Goal: Answer question/provide support: Share knowledge or assist other users

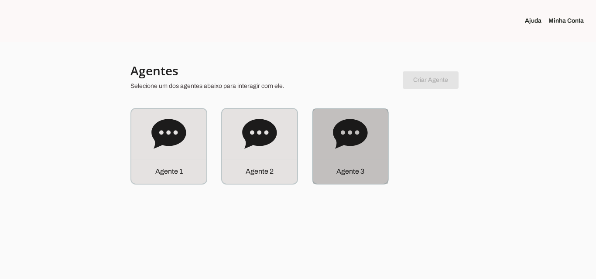
click at [338, 169] on p "Agente 3" at bounding box center [350, 172] width 28 height 10
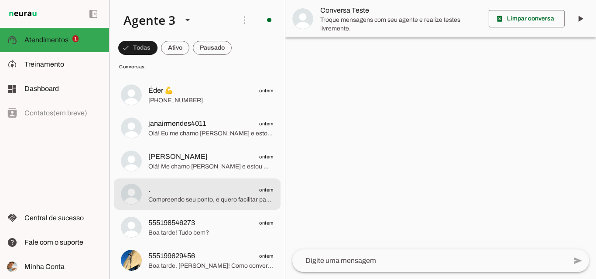
scroll to position [174, 0]
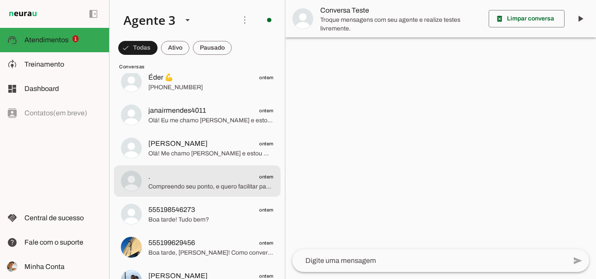
click at [215, 183] on span "Compreendo seu ponto, e quero facilitar para você. A ParanhanaNET não oferece a…" at bounding box center [210, 187] width 125 height 9
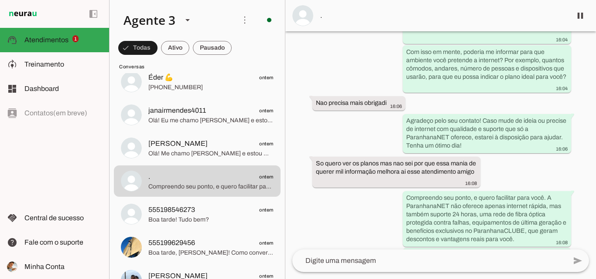
scroll to position [494, 0]
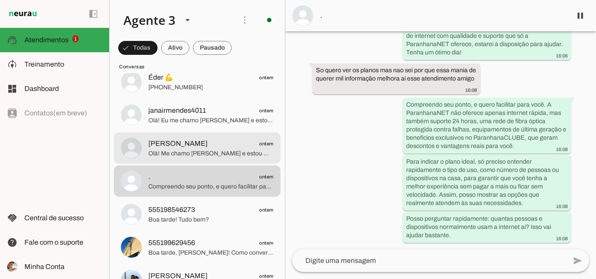
click at [181, 142] on span "[PERSON_NAME]" at bounding box center [177, 144] width 59 height 10
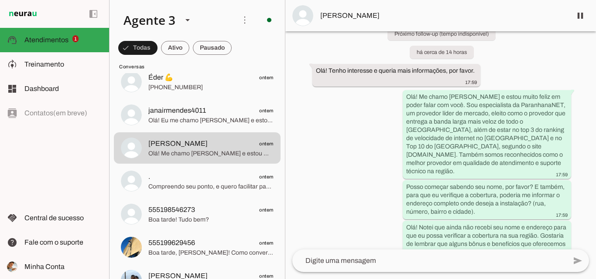
scroll to position [41, 0]
click at [396, 22] on md-item "[PERSON_NAME]" at bounding box center [440, 15] width 310 height 31
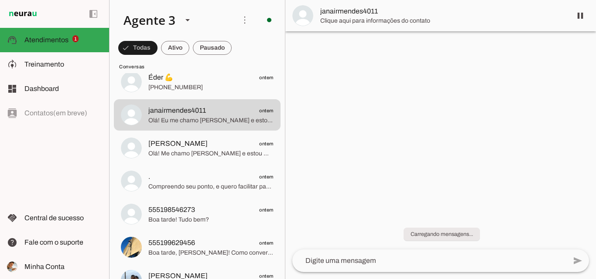
click at [405, 8] on span "janairmendes4011" at bounding box center [442, 11] width 244 height 10
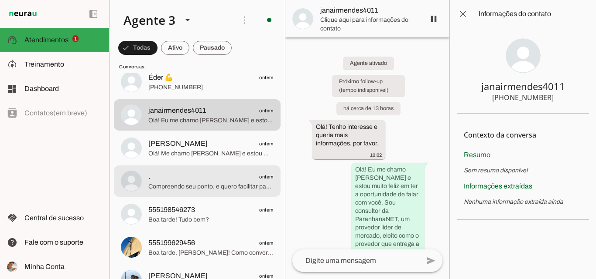
scroll to position [87, 0]
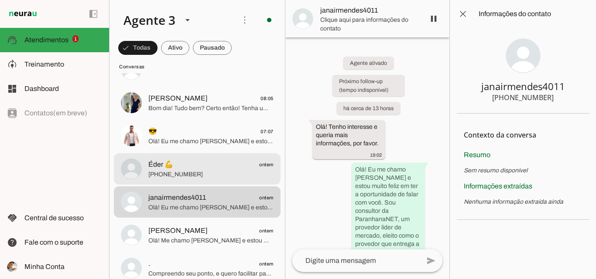
click at [209, 174] on span "[PHONE_NUMBER]" at bounding box center [210, 174] width 125 height 9
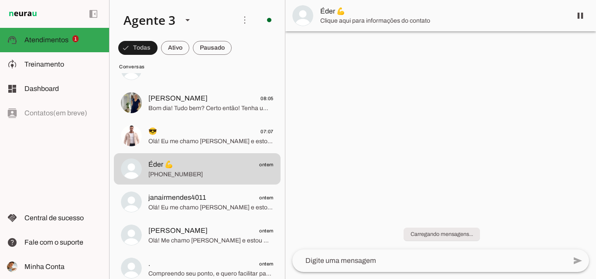
click at [350, 27] on md-item "Éder 💪" at bounding box center [440, 15] width 310 height 31
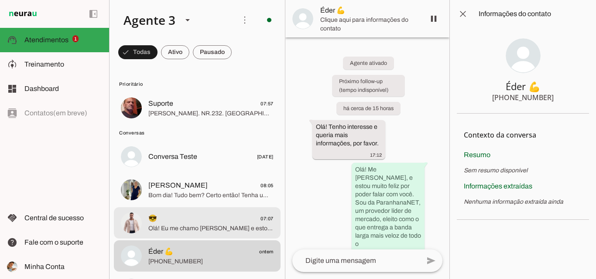
click at [218, 232] on span "Olá! Eu me chamo [PERSON_NAME] e estou muito feliz em poder falar com você. A P…" at bounding box center [210, 229] width 125 height 9
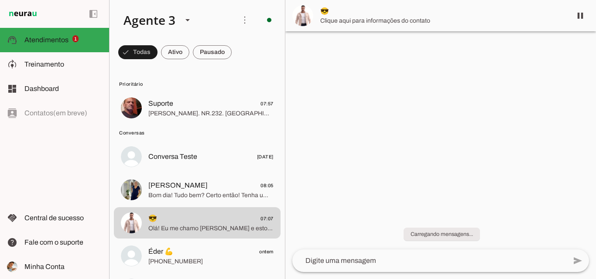
click at [402, 6] on md-item "😎" at bounding box center [440, 15] width 310 height 31
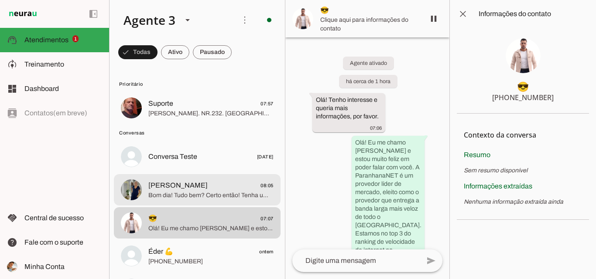
click at [245, 185] on span "[PERSON_NAME] 08:05" at bounding box center [210, 186] width 125 height 11
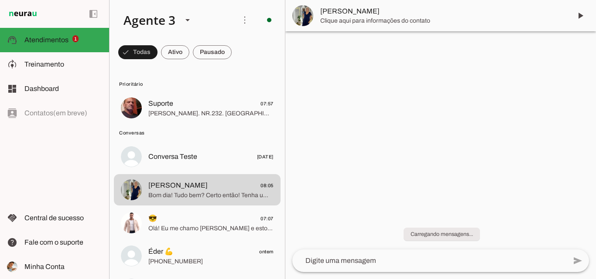
click at [346, 8] on span "[PERSON_NAME]" at bounding box center [442, 11] width 244 height 10
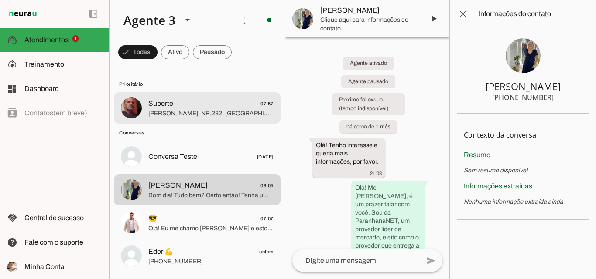
click at [200, 95] on md-item "Suporte 07:57 [PERSON_NAME]. NR.232. [GEOGRAPHIC_DATA]. [GEOGRAPHIC_DATA]" at bounding box center [197, 107] width 167 height 31
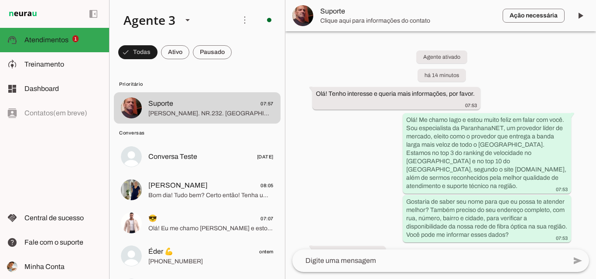
click at [338, 20] on span "Clique aqui para informações do contato" at bounding box center [407, 21] width 175 height 9
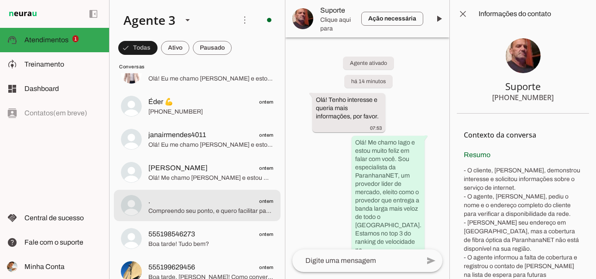
scroll to position [174, 0]
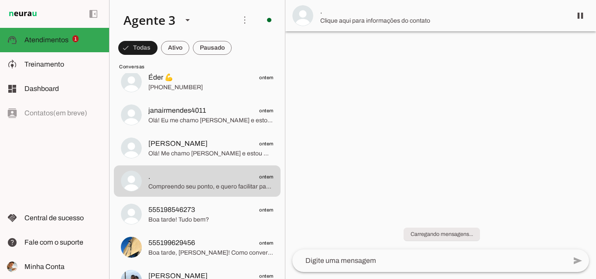
click at [373, 10] on span "." at bounding box center [442, 11] width 244 height 10
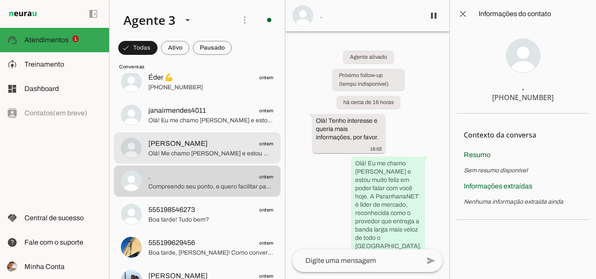
click at [226, 143] on span "[PERSON_NAME] ontem" at bounding box center [210, 144] width 125 height 11
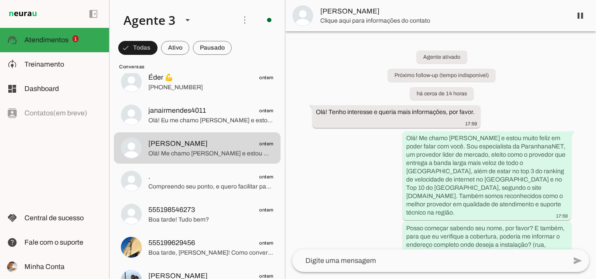
click at [345, 15] on span "[PERSON_NAME]" at bounding box center [442, 11] width 244 height 10
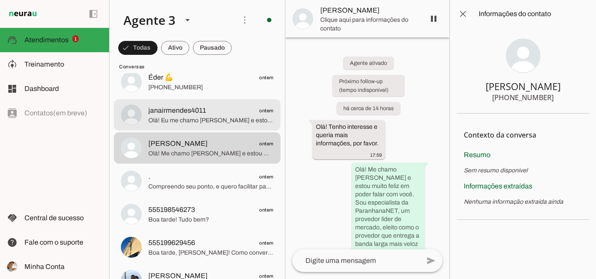
click at [239, 116] on span "janairmendes4011 ontem" at bounding box center [210, 111] width 125 height 11
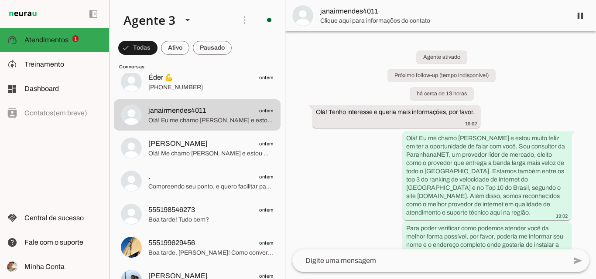
click at [344, 10] on span "janairmendes4011" at bounding box center [442, 11] width 244 height 10
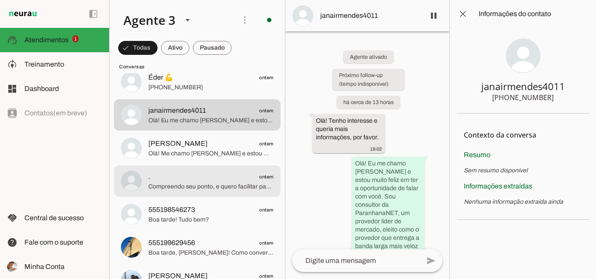
click at [232, 181] on span ". ontem" at bounding box center [210, 177] width 125 height 11
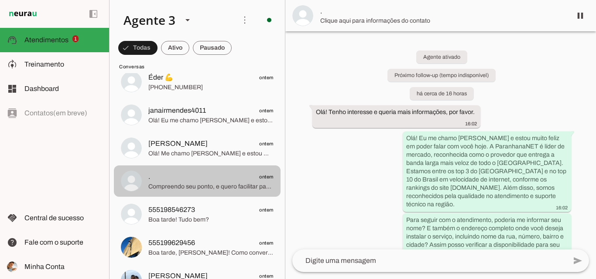
scroll to position [494, 0]
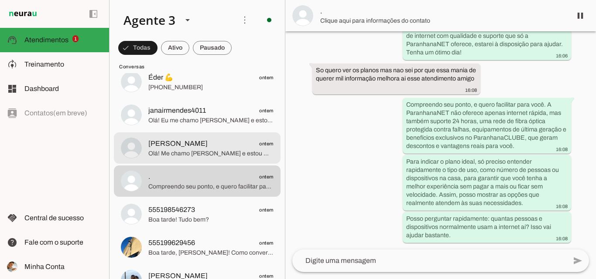
click at [222, 153] on span "Olá! Me chamo [PERSON_NAME] e estou muito feliz em poder falar com você. Sou es…" at bounding box center [210, 154] width 125 height 9
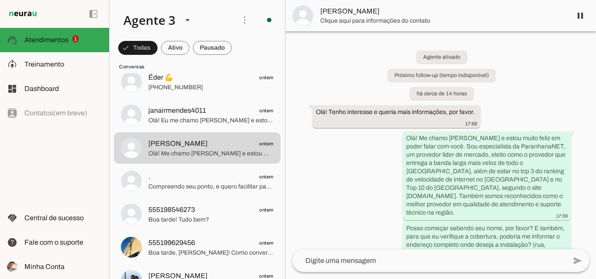
scroll to position [173, 0]
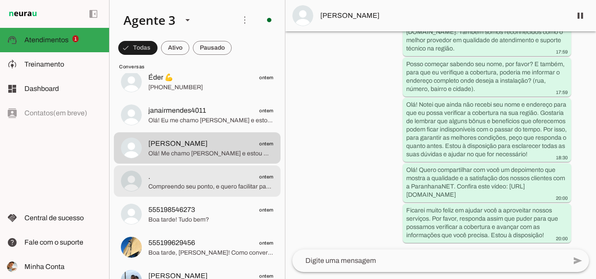
click at [204, 190] on span "Compreendo seu ponto, e quero facilitar para você. A ParanhanaNET não oferece a…" at bounding box center [210, 187] width 125 height 9
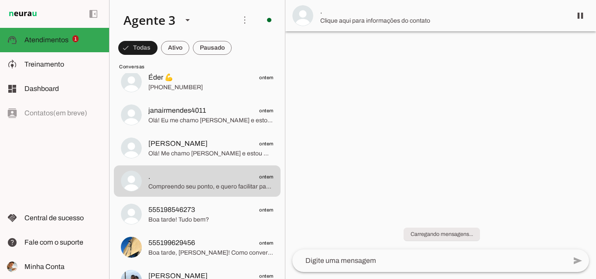
scroll to position [494, 0]
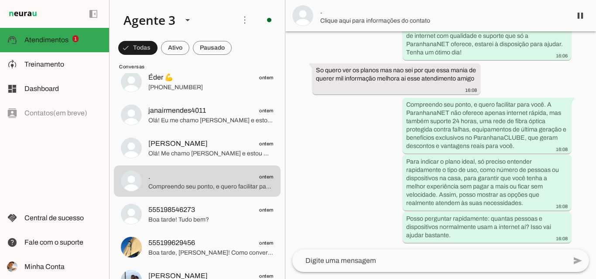
click at [360, 15] on span "." at bounding box center [442, 11] width 244 height 10
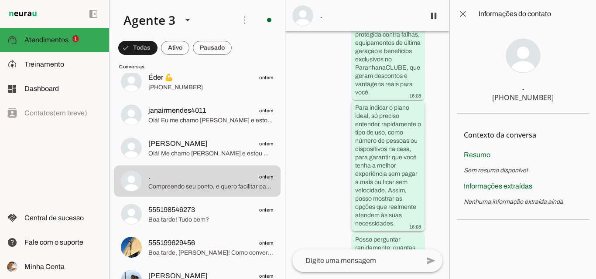
scroll to position [1323, 0]
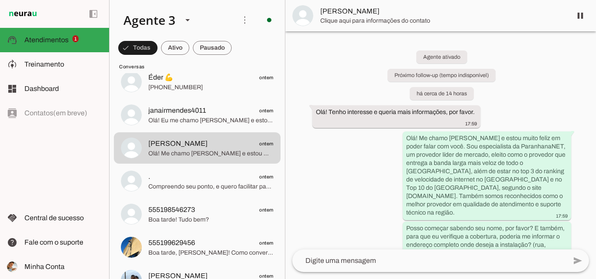
scroll to position [173, 0]
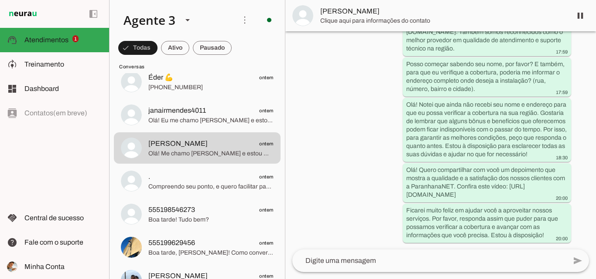
click at [358, 19] on span "Clique aqui para informações do contato" at bounding box center [442, 21] width 244 height 9
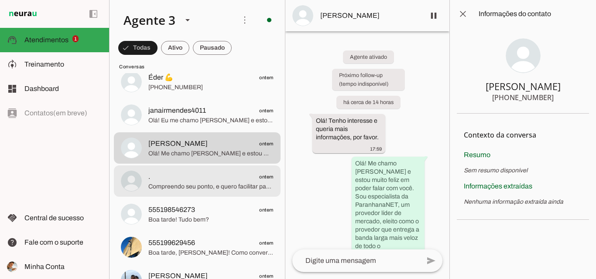
scroll to position [131, 0]
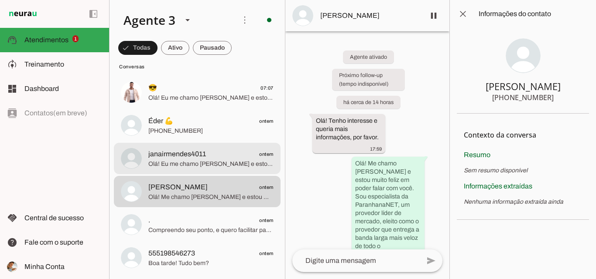
click at [209, 164] on span "Olá! Eu me chamo [PERSON_NAME] e estou muito feliz em ter a oportunidade de fal…" at bounding box center [210, 164] width 125 height 9
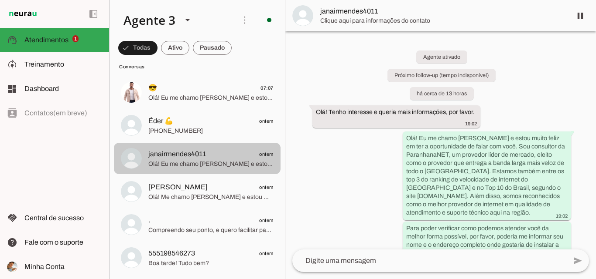
scroll to position [116, 0]
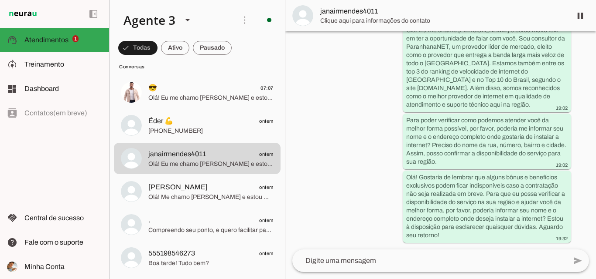
click at [429, 23] on span "Clique aqui para informações do contato" at bounding box center [442, 21] width 244 height 9
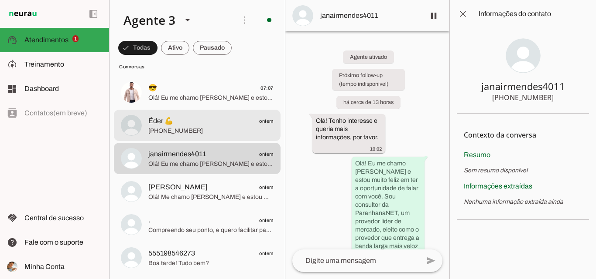
click at [201, 134] on span "[PHONE_NUMBER]" at bounding box center [210, 131] width 125 height 9
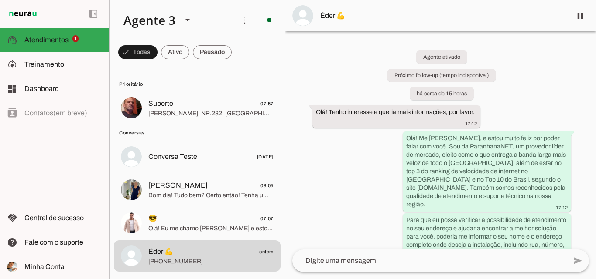
click at [494, 4] on md-item "Éder 💪" at bounding box center [440, 15] width 310 height 31
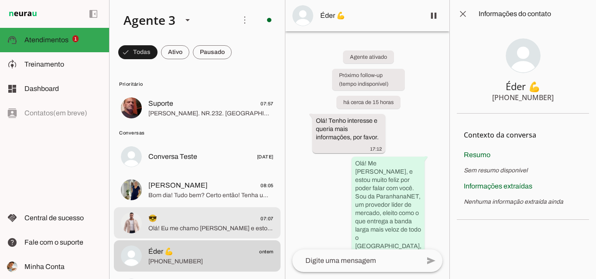
click at [202, 215] on span "😎 07:07" at bounding box center [210, 219] width 125 height 11
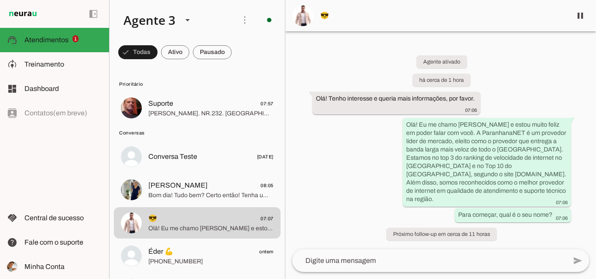
click at [459, 15] on span "😎" at bounding box center [442, 15] width 244 height 10
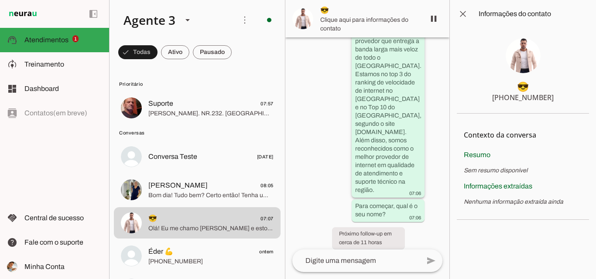
scroll to position [153, 0]
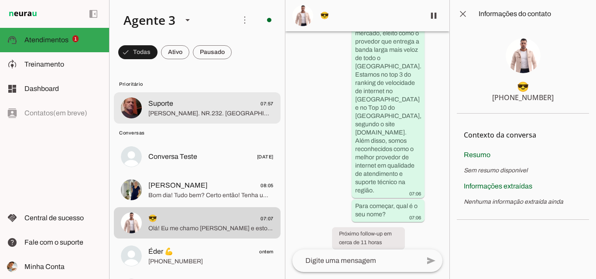
click at [225, 112] on span "[PERSON_NAME]. NR.232. [GEOGRAPHIC_DATA]. [GEOGRAPHIC_DATA]" at bounding box center [210, 113] width 125 height 9
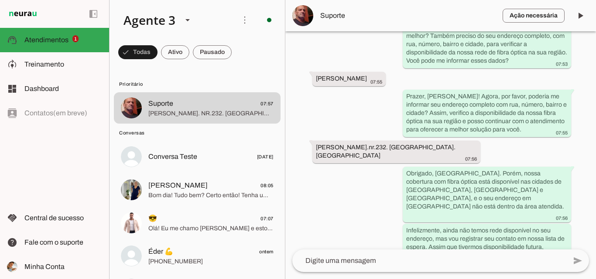
scroll to position [183, 0]
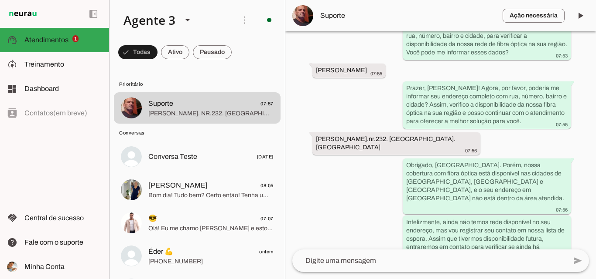
click at [436, 29] on md-item "Ação necessária O Agente detectou que uma ação humana é necessária, resolva a q…" at bounding box center [440, 15] width 310 height 31
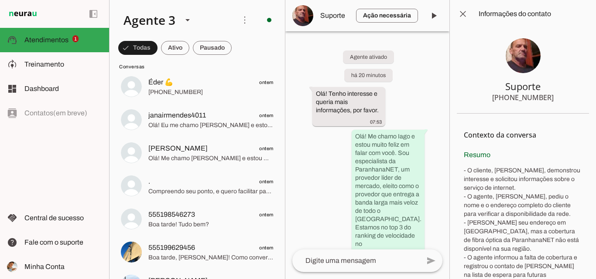
scroll to position [174, 0]
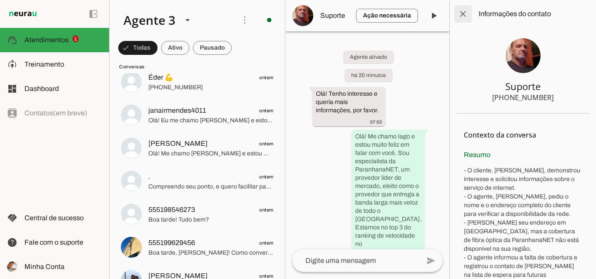
click at [466, 15] on span at bounding box center [462, 13] width 21 height 21
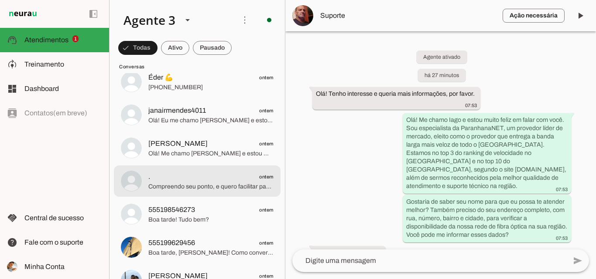
click at [209, 186] on span "Compreendo seu ponto, e quero facilitar para você. A ParanhanaNET não oferece a…" at bounding box center [210, 187] width 125 height 9
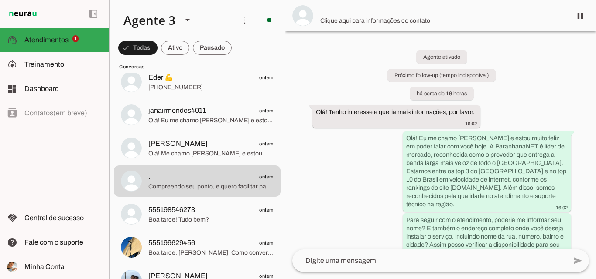
scroll to position [494, 0]
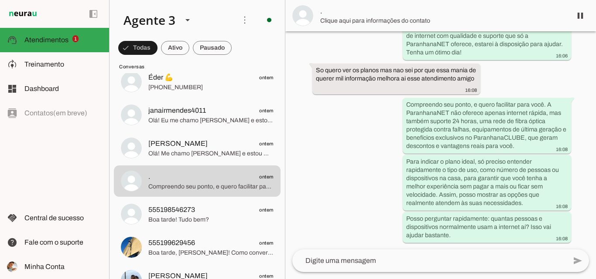
click at [386, 9] on span "." at bounding box center [442, 11] width 244 height 10
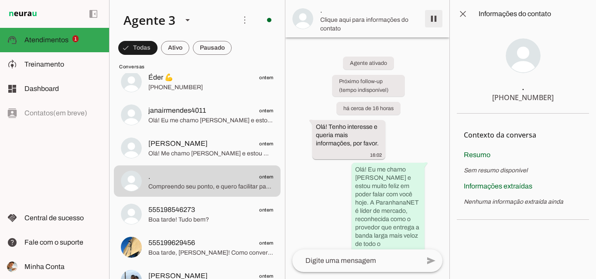
click at [433, 22] on span at bounding box center [433, 18] width 21 height 21
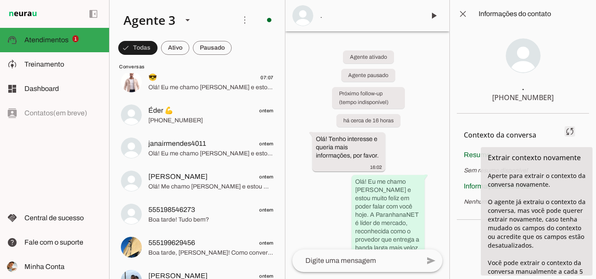
click at [567, 134] on span at bounding box center [569, 131] width 21 height 21
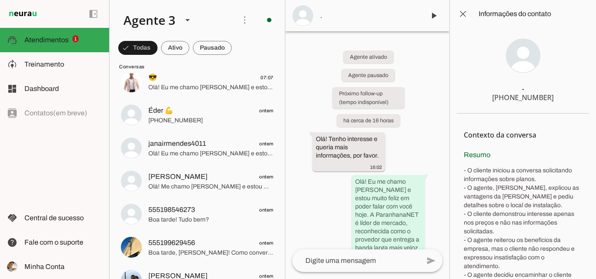
scroll to position [38, 0]
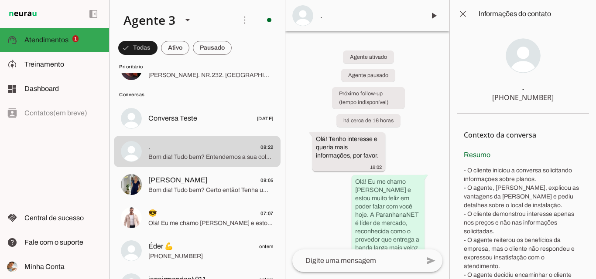
drag, startPoint x: 491, startPoint y: 96, endPoint x: 555, endPoint y: 98, distance: 63.7
click at [555, 98] on section ". [PHONE_NUMBER]" at bounding box center [523, 71] width 132 height 86
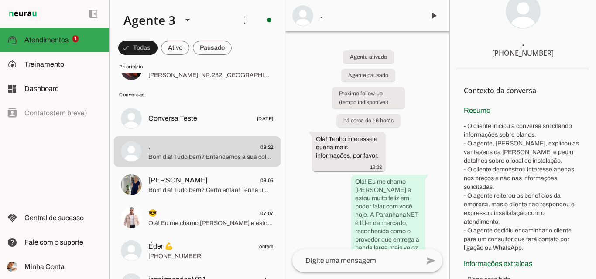
scroll to position [171, 0]
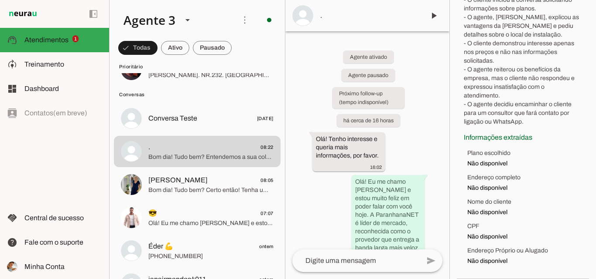
drag, startPoint x: 464, startPoint y: 156, endPoint x: 540, endPoint y: 121, distance: 83.7
click at [540, 121] on div "Resumo - O cliente iniciou a conversa solicitando informações sobre planos. - O…" at bounding box center [522, 52] width 118 height 147
click at [406, 64] on div "Agente ativado Agente pausado Próximo follow-up (tempo indisponível) há cerca d…" at bounding box center [367, 140] width 164 height 218
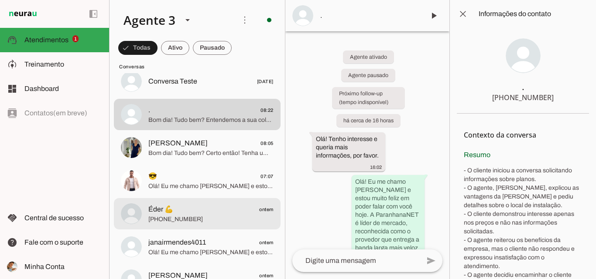
scroll to position [169, 0]
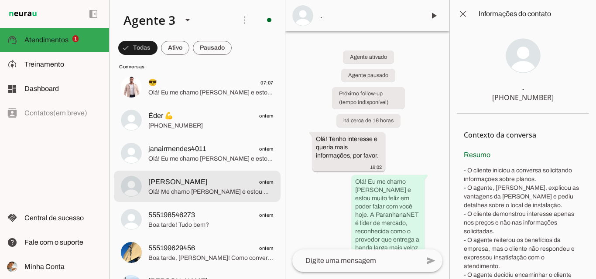
click at [221, 190] on span "Olá! Me chamo [PERSON_NAME] e estou muito feliz em poder falar com você. Sou es…" at bounding box center [210, 192] width 125 height 9
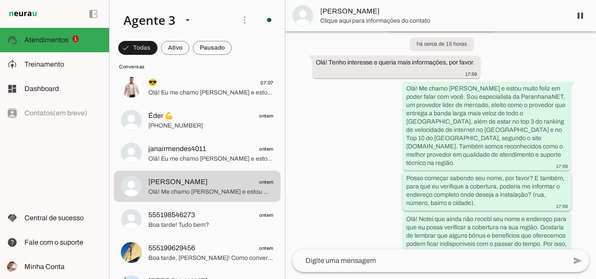
scroll to position [173, 0]
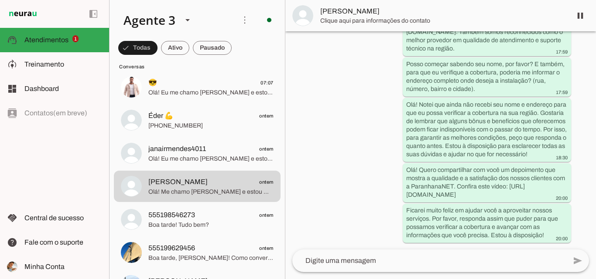
click at [392, 14] on span "[PERSON_NAME]" at bounding box center [442, 11] width 244 height 10
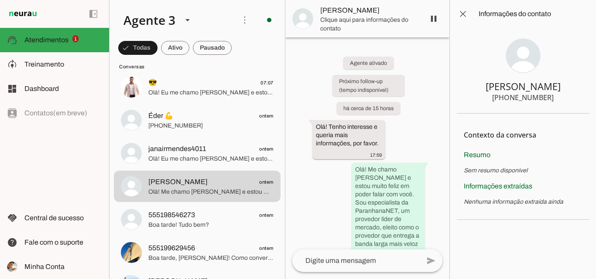
drag, startPoint x: 509, startPoint y: 97, endPoint x: 552, endPoint y: 98, distance: 43.2
click at [552, 98] on section "[PERSON_NAME] [PHONE_NUMBER]" at bounding box center [523, 71] width 132 height 86
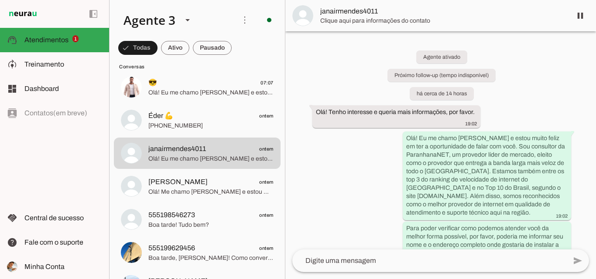
scroll to position [116, 0]
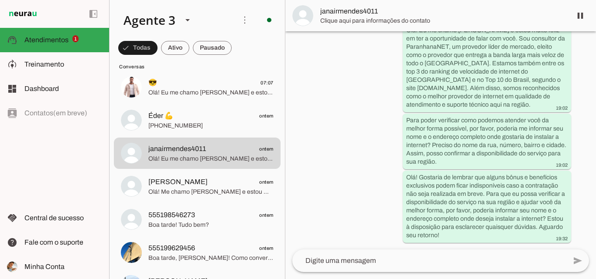
click at [356, 11] on span "janairmendes4011" at bounding box center [442, 11] width 244 height 10
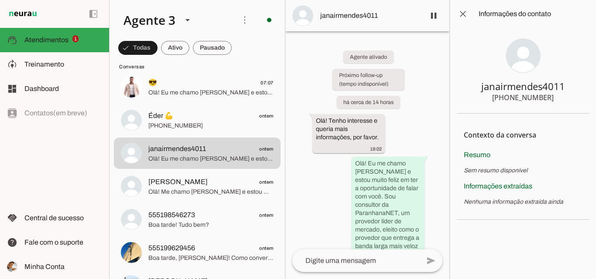
drag, startPoint x: 510, startPoint y: 97, endPoint x: 556, endPoint y: 99, distance: 46.2
click at [555, 100] on section "janairmendes4011 [PHONE_NUMBER]" at bounding box center [523, 71] width 132 height 86
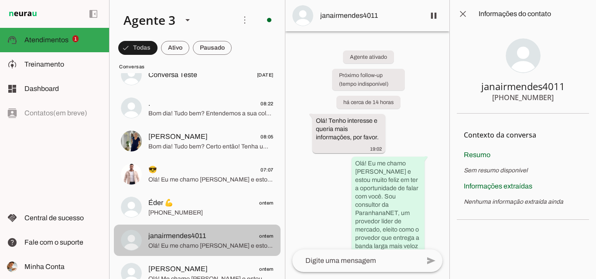
scroll to position [38, 0]
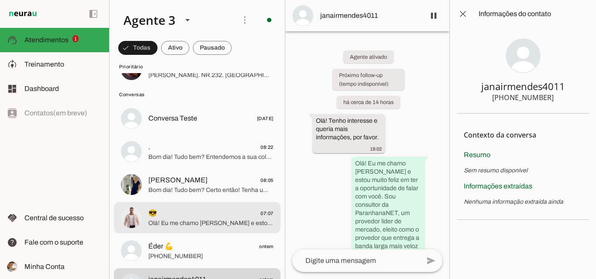
click at [213, 219] on span "Olá! Eu me chamo [PERSON_NAME] e estou muito feliz em poder falar com você. A P…" at bounding box center [210, 223] width 125 height 9
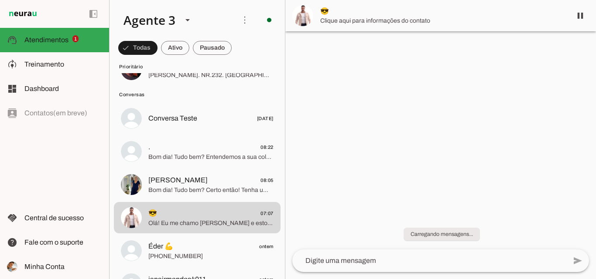
click at [357, 10] on span "😎" at bounding box center [442, 11] width 244 height 10
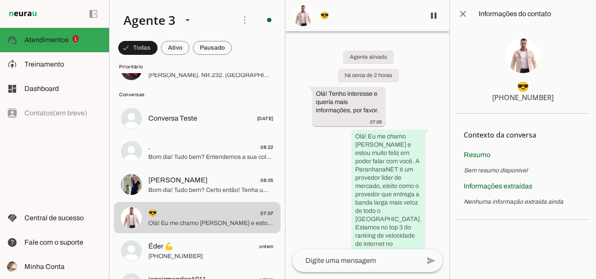
drag, startPoint x: 511, startPoint y: 99, endPoint x: 552, endPoint y: 99, distance: 41.4
click at [552, 99] on section "😎 [PHONE_NUMBER]" at bounding box center [523, 71] width 132 height 86
